Goal: Use online tool/utility: Utilize a website feature to perform a specific function

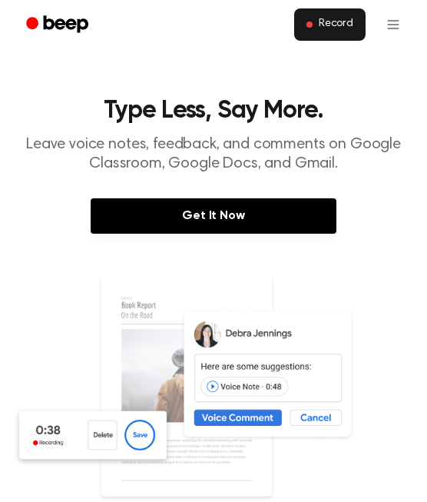
click at [339, 14] on button "Record" at bounding box center [329, 24] width 71 height 32
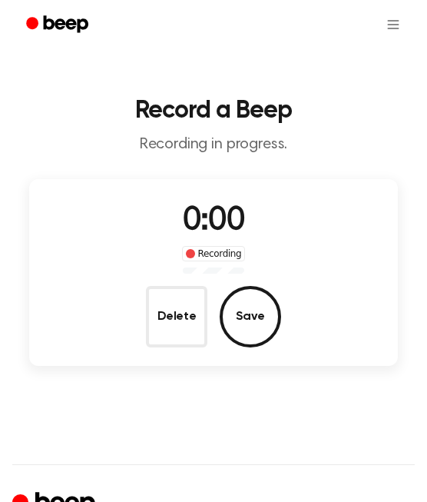
click at [194, 187] on div "0:00 Recording Delete Save" at bounding box center [213, 272] width 369 height 187
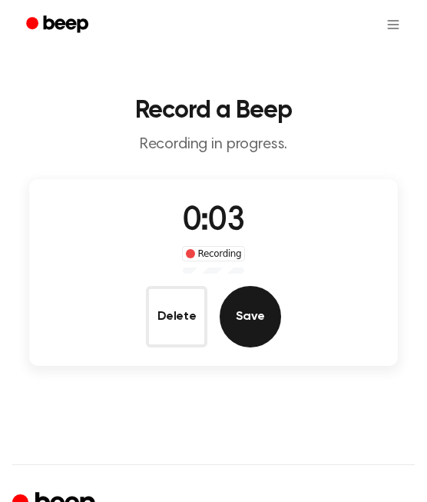
click at [268, 299] on button "Save" at bounding box center [250, 316] width 61 height 61
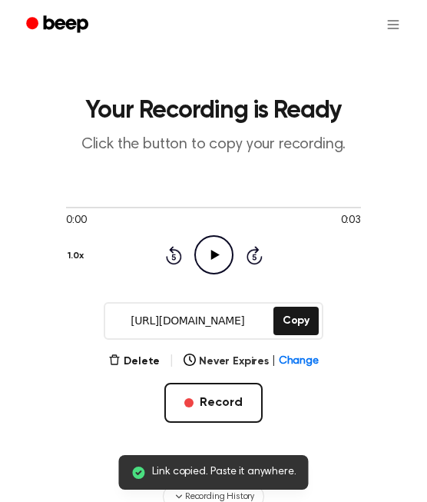
click at [213, 244] on icon "Play Audio" at bounding box center [213, 254] width 39 height 39
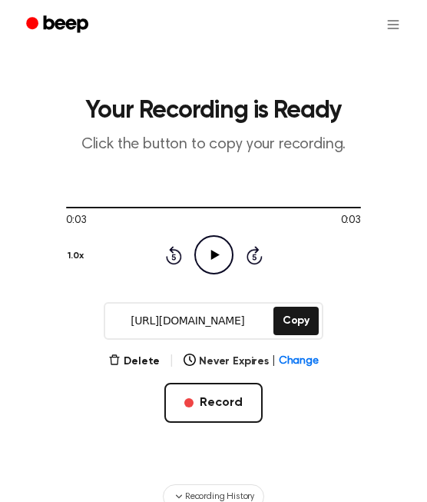
click at [217, 260] on icon "Play Audio" at bounding box center [213, 254] width 39 height 39
click at [134, 363] on button "Delete" at bounding box center [133, 361] width 51 height 16
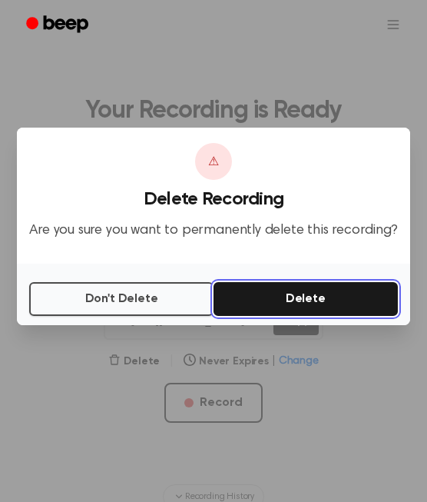
click at [247, 300] on button "Delete" at bounding box center [306, 299] width 184 height 34
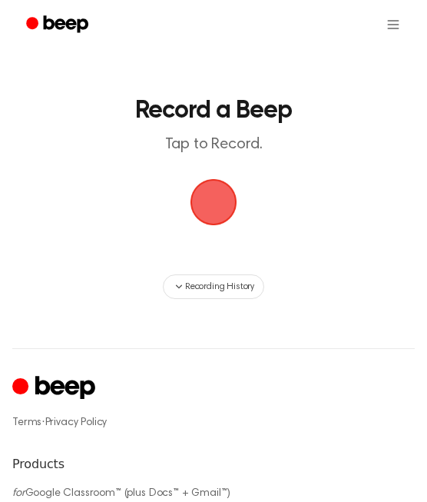
click at [218, 207] on span "button" at bounding box center [213, 201] width 81 height 81
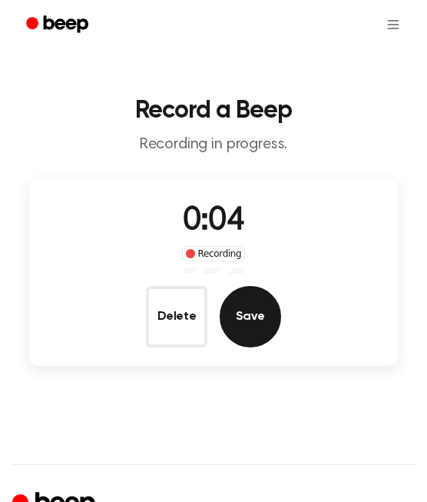
click at [249, 311] on button "Save" at bounding box center [250, 316] width 61 height 61
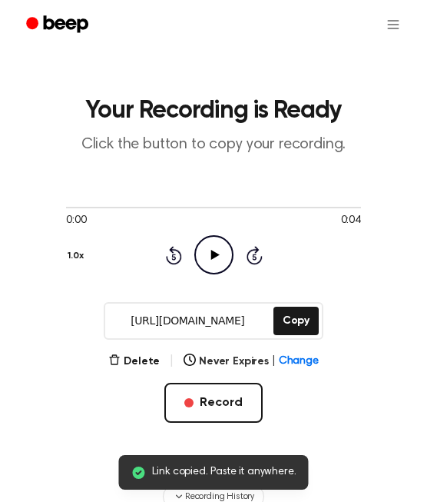
click at [214, 257] on icon at bounding box center [215, 255] width 8 height 10
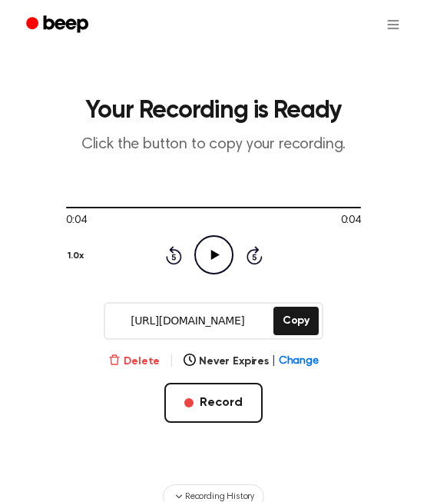
click at [155, 359] on button "Delete" at bounding box center [133, 361] width 51 height 16
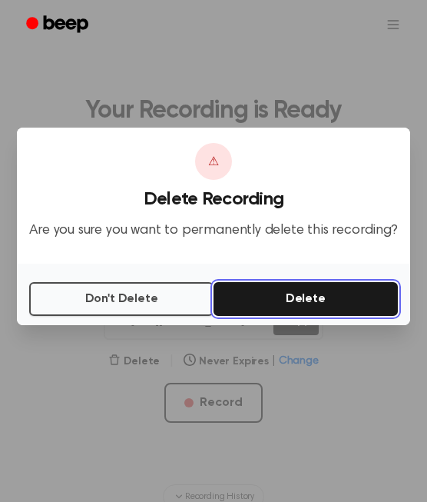
click at [314, 294] on button "Delete" at bounding box center [306, 299] width 184 height 34
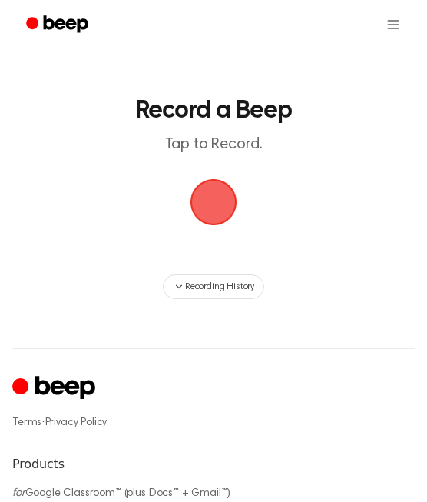
click at [204, 193] on span "button" at bounding box center [214, 202] width 47 height 47
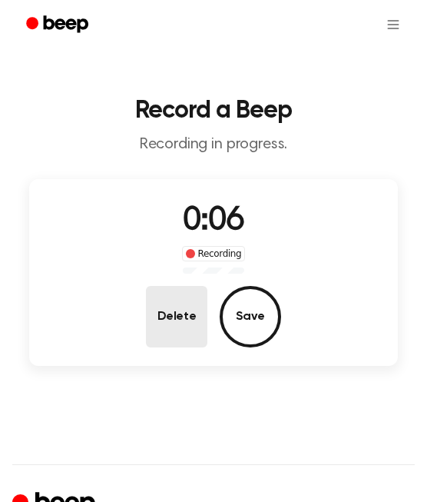
click at [147, 321] on button "Delete" at bounding box center [176, 316] width 61 height 61
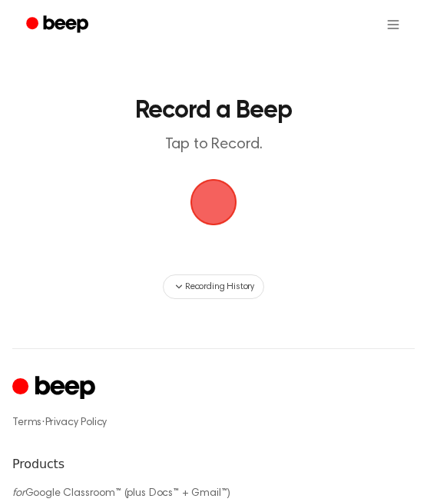
click at [217, 214] on span "button" at bounding box center [214, 202] width 47 height 47
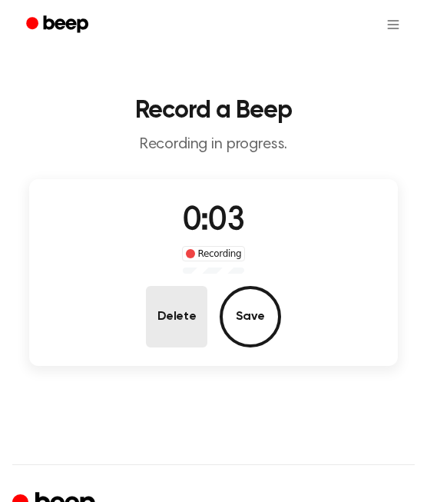
click at [171, 327] on button "Delete" at bounding box center [176, 316] width 61 height 61
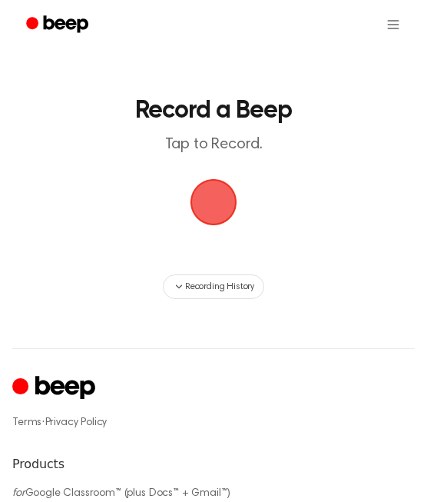
click at [211, 201] on span "button" at bounding box center [214, 202] width 47 height 47
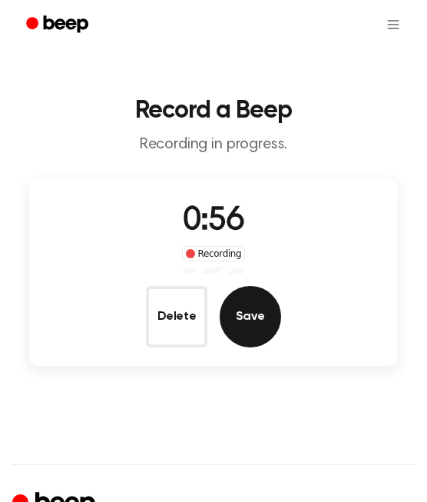
click at [250, 314] on button "Save" at bounding box center [250, 316] width 61 height 61
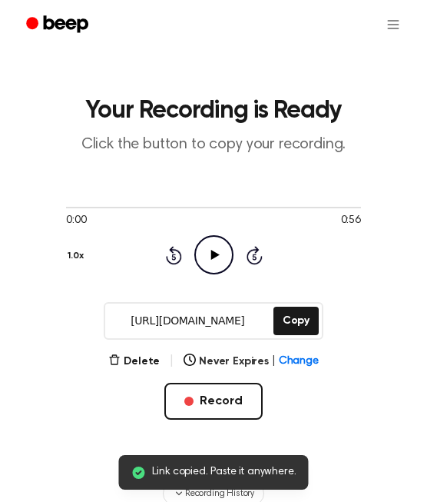
click at [207, 247] on icon "Play Audio" at bounding box center [213, 254] width 39 height 39
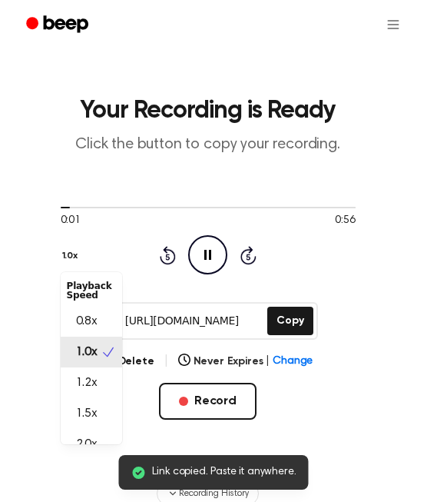
click at [78, 254] on button "1.0x" at bounding box center [72, 256] width 23 height 26
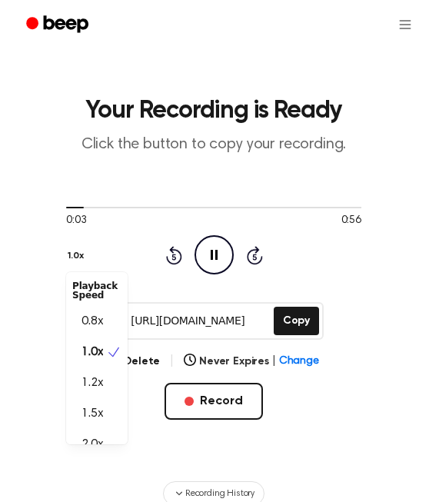
scroll to position [18, 0]
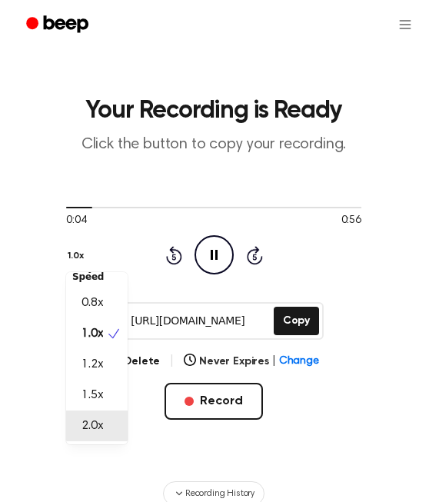
click at [97, 413] on div "2.0x" at bounding box center [96, 425] width 61 height 31
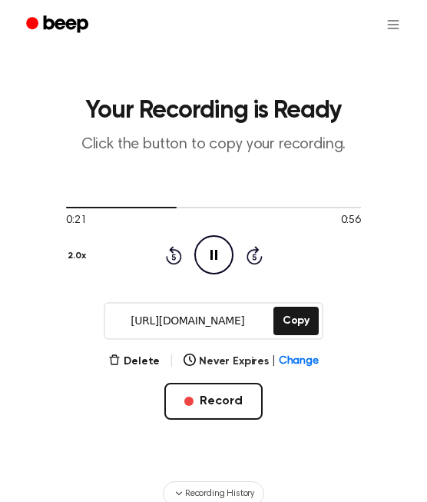
click at [83, 254] on button "2.0x" at bounding box center [78, 256] width 25 height 26
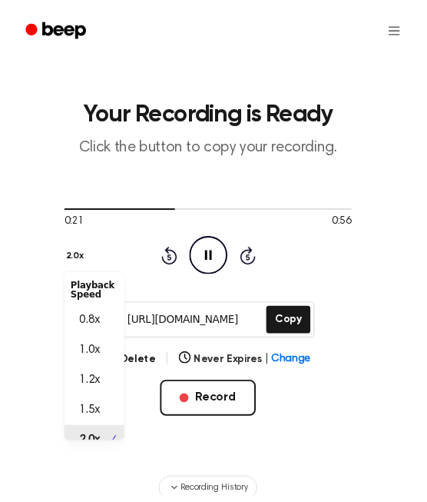
scroll to position [15, 0]
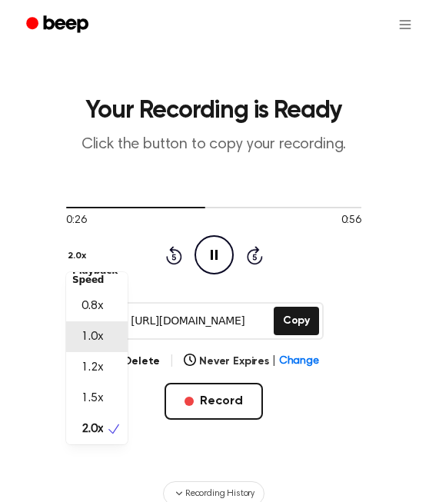
click at [105, 332] on div "1.0x" at bounding box center [96, 336] width 61 height 31
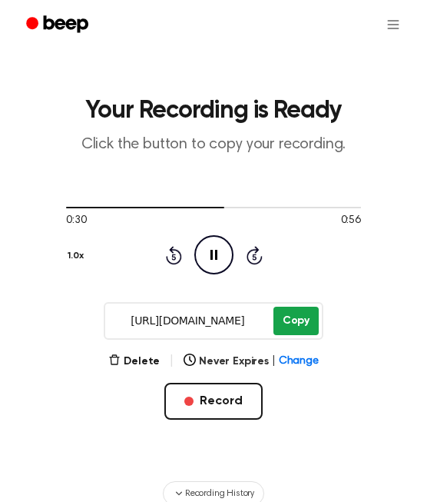
click at [302, 320] on button "Copy" at bounding box center [296, 321] width 45 height 28
click at [283, 315] on button "Copy" at bounding box center [296, 321] width 45 height 28
